Goal: Contribute content: Contribute content

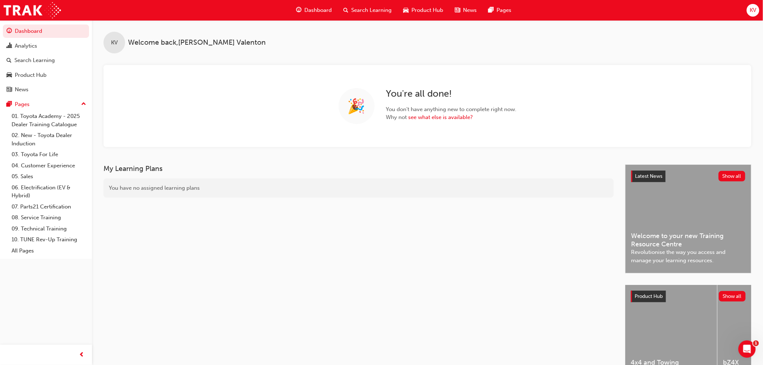
click at [426, 13] on span "Product Hub" at bounding box center [428, 10] width 32 height 8
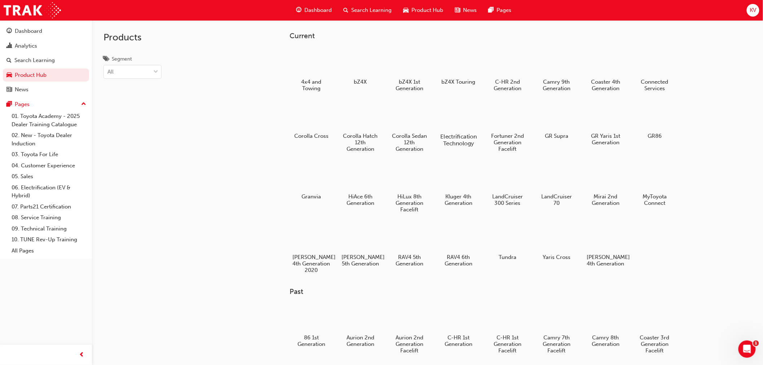
click at [440, 114] on div at bounding box center [458, 115] width 40 height 29
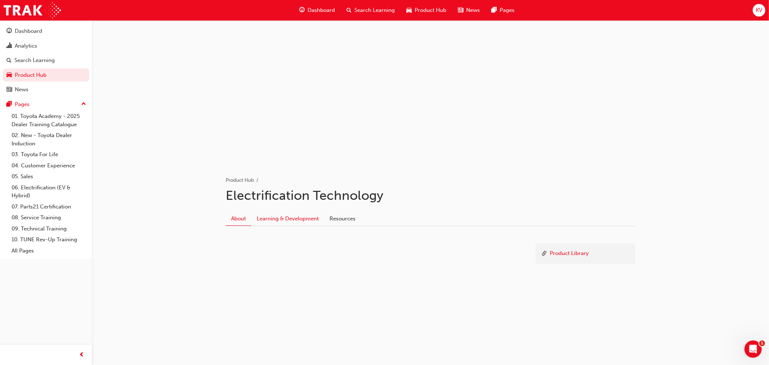
click at [293, 216] on link "Learning & Development" at bounding box center [287, 219] width 73 height 14
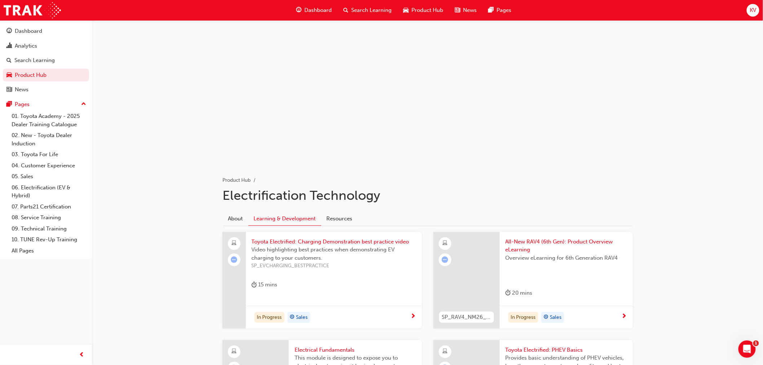
click at [589, 275] on div "Overview eLearning for 6th Generation RAV4" at bounding box center [565, 268] width 121 height 29
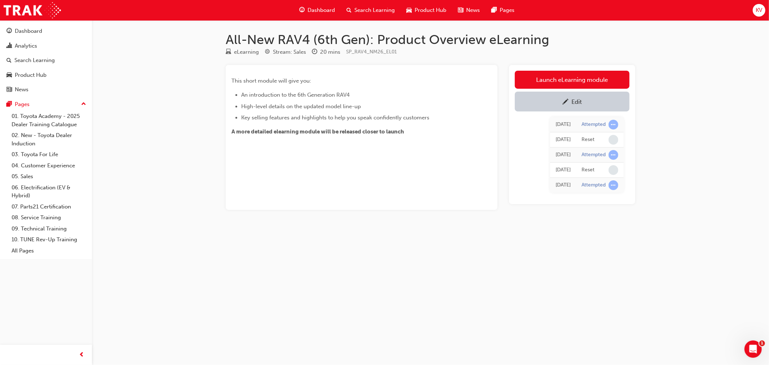
click at [581, 96] on link "Edit" at bounding box center [572, 102] width 115 height 20
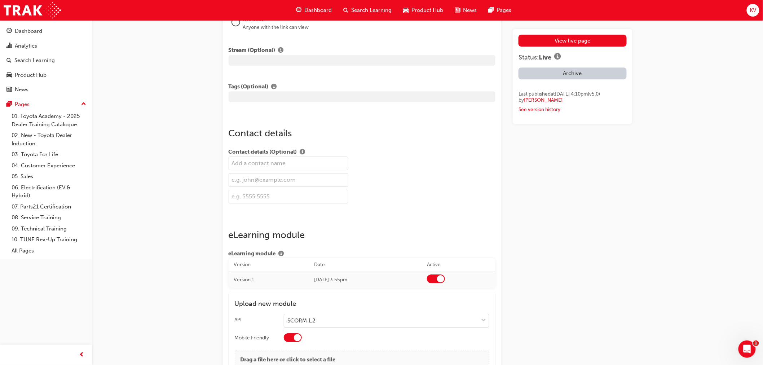
scroll to position [844, 0]
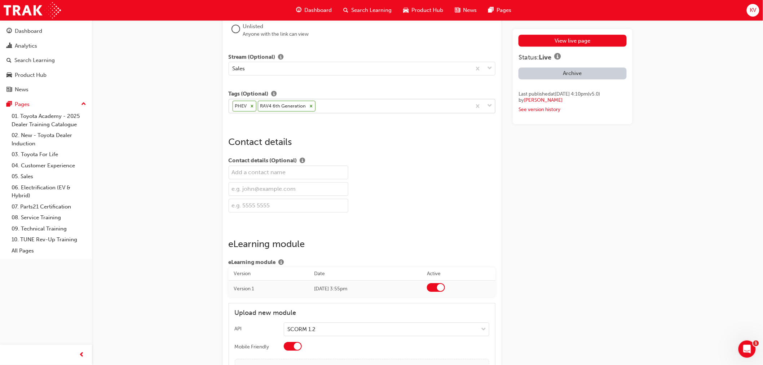
click at [252, 109] on icon at bounding box center [251, 105] width 5 height 5
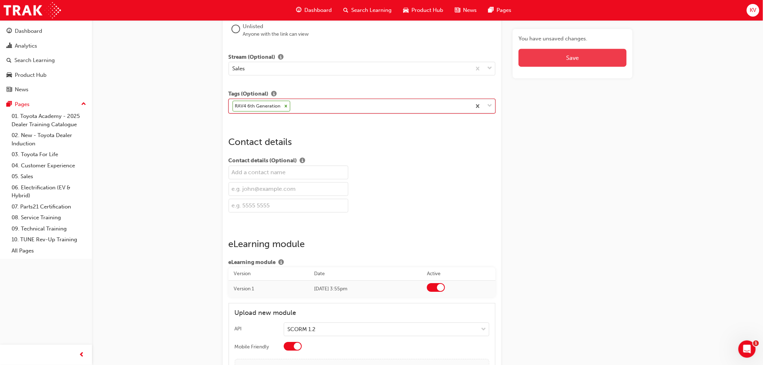
click at [531, 58] on button "Save" at bounding box center [572, 58] width 108 height 18
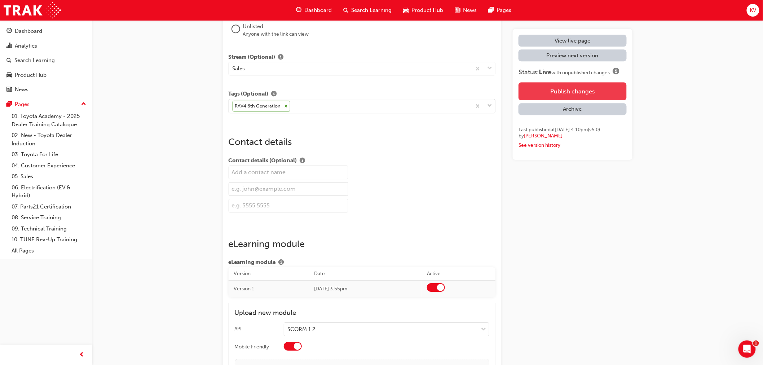
click at [583, 85] on button "Publish changes" at bounding box center [572, 91] width 108 height 18
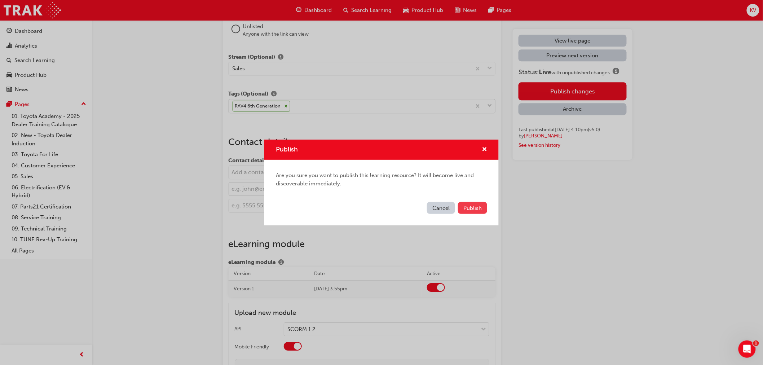
click at [474, 202] on button "Publish" at bounding box center [472, 208] width 29 height 12
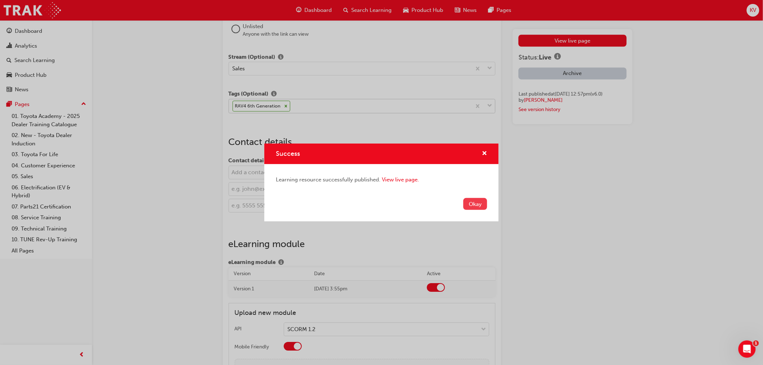
click at [473, 203] on button "Okay" at bounding box center [475, 204] width 24 height 12
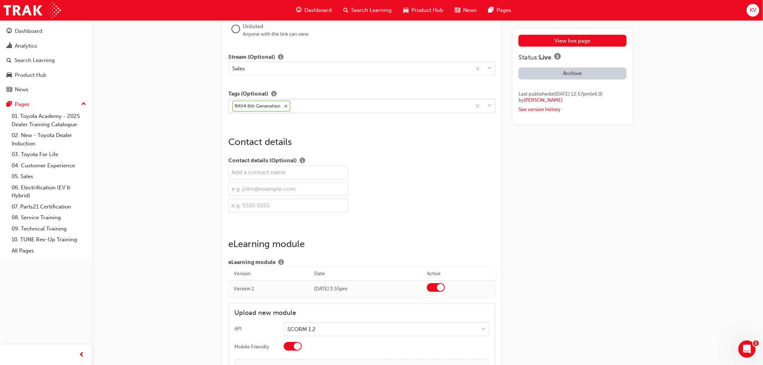
click at [420, 8] on span "Product Hub" at bounding box center [428, 10] width 32 height 8
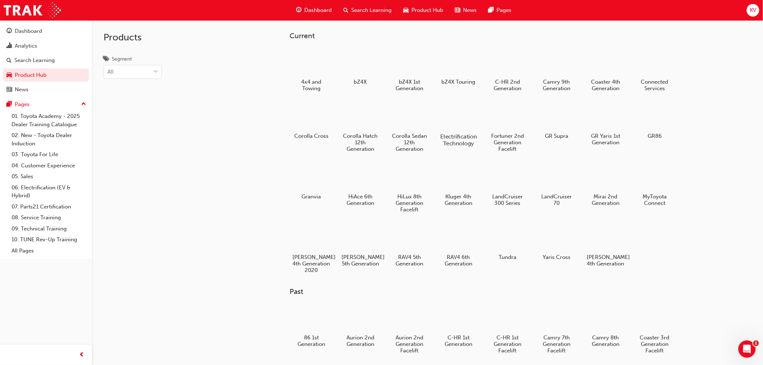
click at [467, 121] on div at bounding box center [458, 115] width 40 height 29
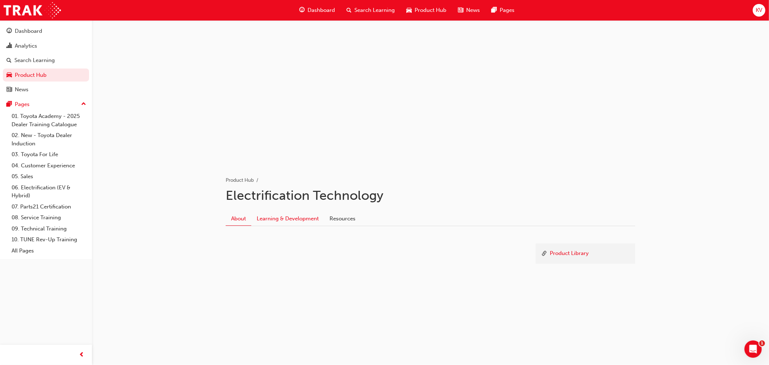
click at [288, 217] on link "Learning & Development" at bounding box center [287, 219] width 73 height 14
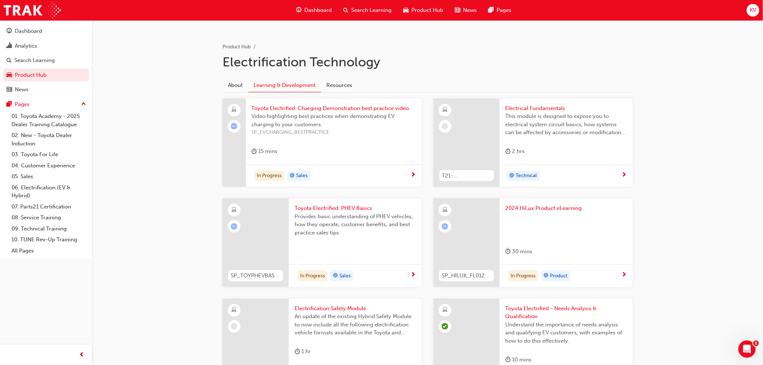
scroll to position [267, 0]
